Goal: Information Seeking & Learning: Learn about a topic

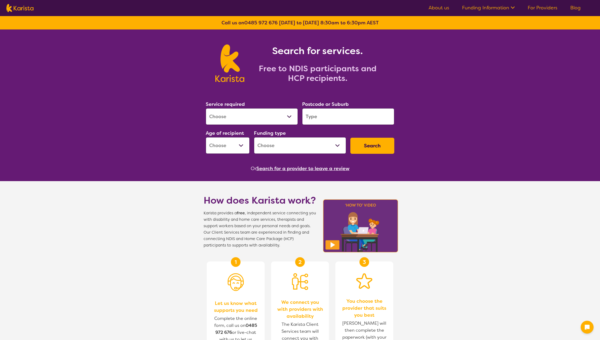
click at [260, 117] on select "Allied Health Assistant Assessment ([MEDICAL_DATA] or [MEDICAL_DATA]) Behaviour…" at bounding box center [252, 116] width 92 height 17
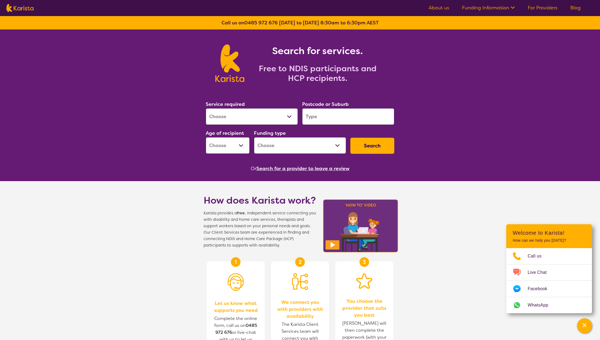
select select "[MEDICAL_DATA]"
click at [206, 108] on select "Allied Health Assistant Assessment ([MEDICAL_DATA] or [MEDICAL_DATA]) Behaviour…" at bounding box center [252, 116] width 92 height 17
click at [330, 120] on input "search" at bounding box center [348, 116] width 92 height 17
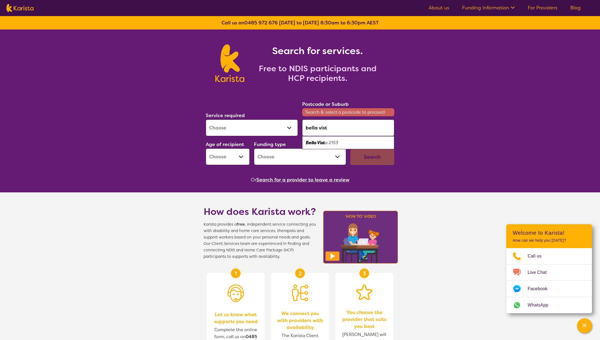
click at [320, 138] on div "Bella Vist a 2153" at bounding box center [348, 143] width 87 height 10
type input "2153"
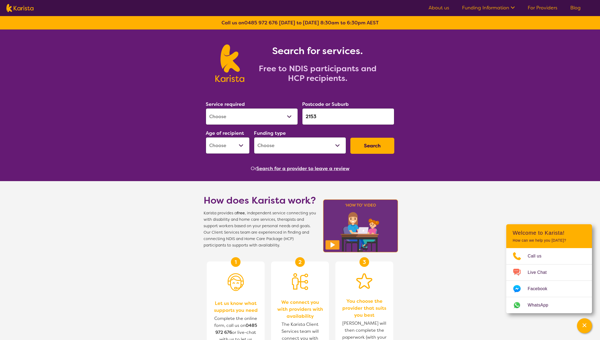
click at [376, 146] on button "Search" at bounding box center [372, 146] width 44 height 16
click at [229, 144] on select "Early Childhood - 0 to 9 Child - 10 to 11 Adolescent - 12 to 17 Adult - 18 to 6…" at bounding box center [228, 145] width 44 height 17
select select "CH"
click at [206, 137] on select "Early Childhood - 0 to 9 Child - 10 to 11 Adolescent - 12 to 17 Adult - 18 to 6…" at bounding box center [228, 145] width 44 height 17
click at [330, 148] on select "Home Care Package (HCP) National Disability Insurance Scheme (NDIS) I don't know" at bounding box center [300, 145] width 92 height 17
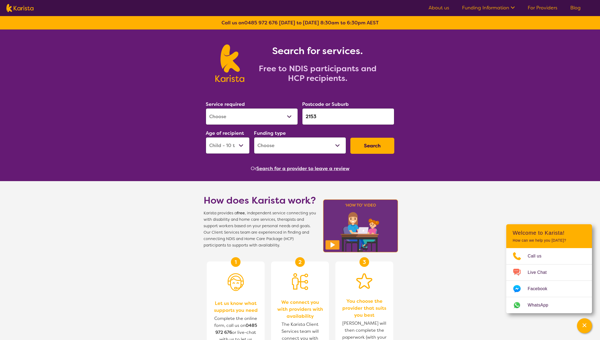
select select "NDIS"
click at [254, 137] on select "Home Care Package (HCP) National Disability Insurance Scheme (NDIS) I don't know" at bounding box center [300, 145] width 92 height 17
click at [371, 154] on button "Search" at bounding box center [372, 146] width 44 height 16
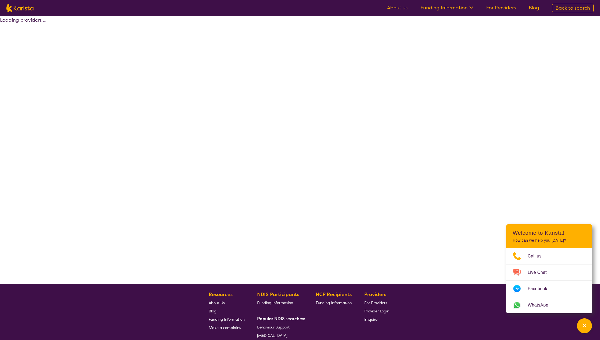
select select "by_score"
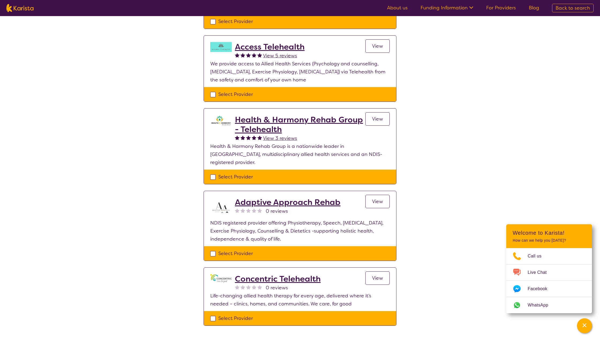
scroll to position [268, 0]
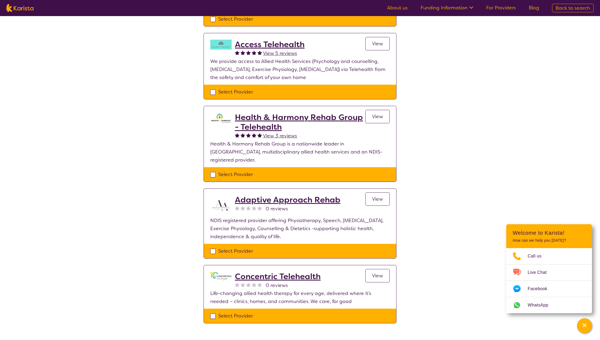
click at [383, 272] on span "View" at bounding box center [377, 275] width 11 height 6
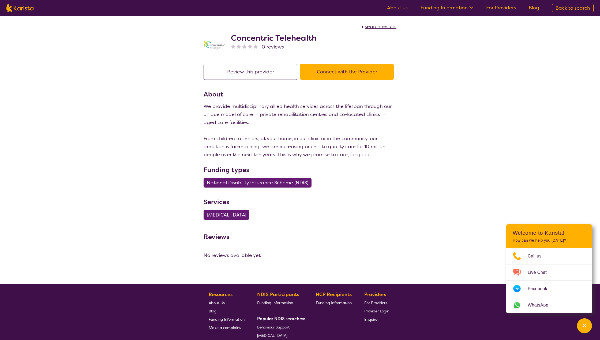
click at [382, 29] on span "search results" at bounding box center [381, 26] width 32 height 6
select select "by_score"
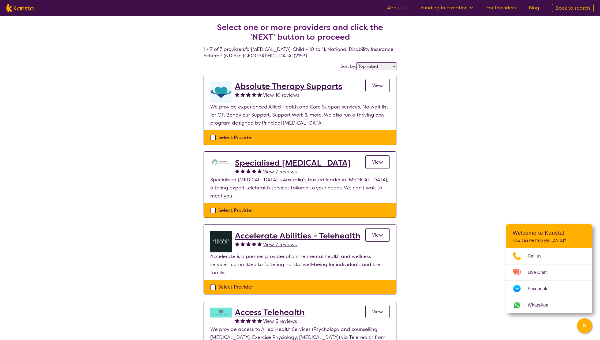
click at [456, 8] on link "Funding Information" at bounding box center [447, 8] width 53 height 6
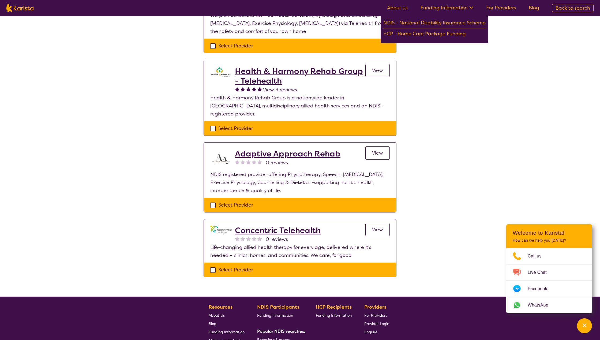
scroll to position [322, 0]
